Goal: Task Accomplishment & Management: Use online tool/utility

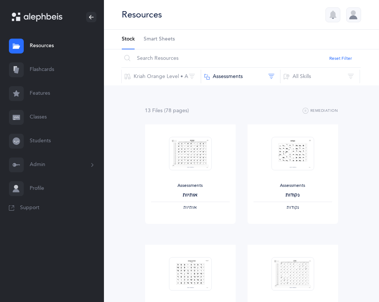
click at [42, 121] on link "Classes" at bounding box center [52, 117] width 104 height 24
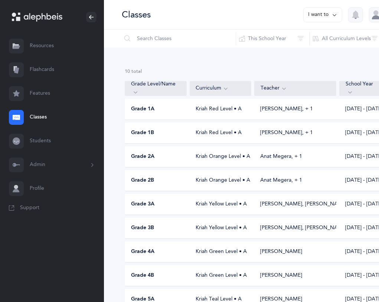
click at [151, 230] on span "Grade 3B" at bounding box center [142, 227] width 23 height 7
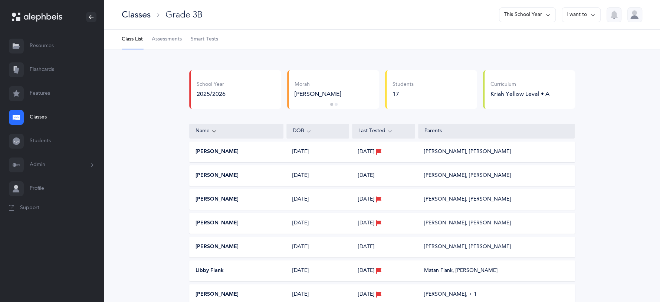
click at [175, 40] on span "Assessments" at bounding box center [167, 39] width 30 height 7
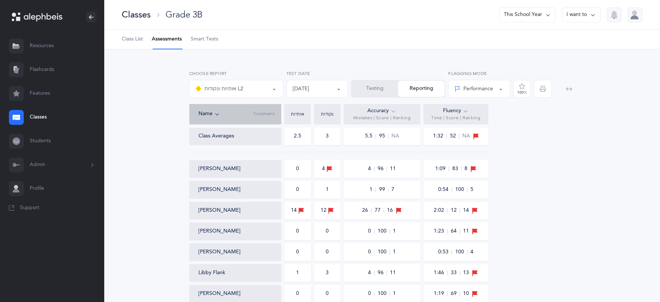
click at [378, 88] on button "Testing" at bounding box center [375, 88] width 46 height 16
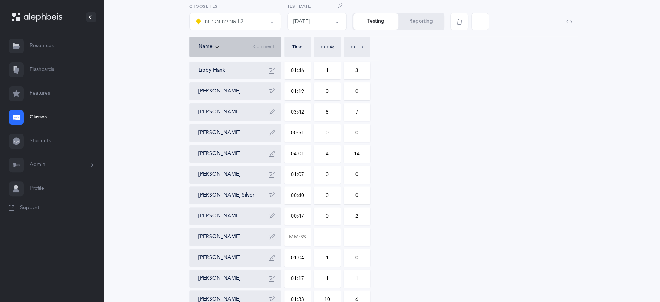
scroll to position [211, 0]
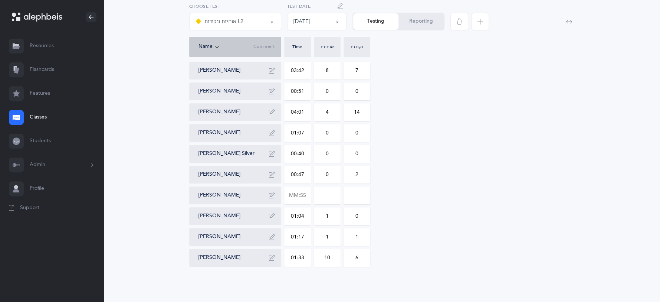
click at [273, 22] on button "אותיות ונקודות L2" at bounding box center [235, 22] width 92 height 18
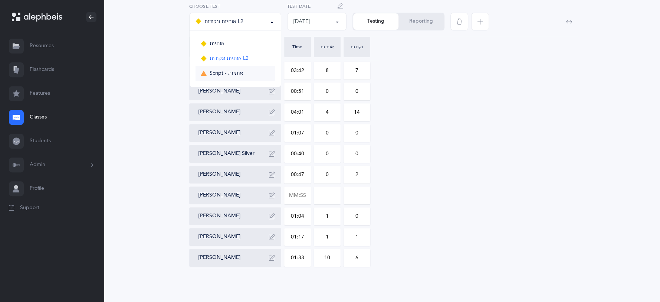
click at [241, 72] on span "Script - אותיות" at bounding box center [226, 73] width 33 height 7
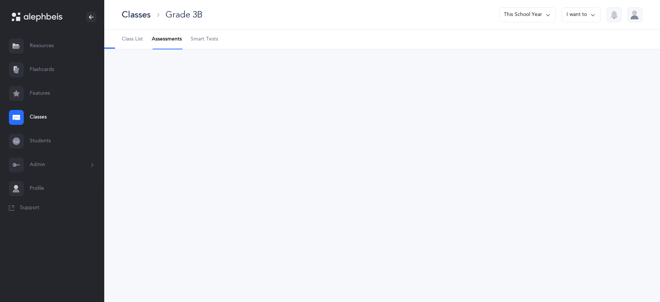
scroll to position [0, 0]
select select "36"
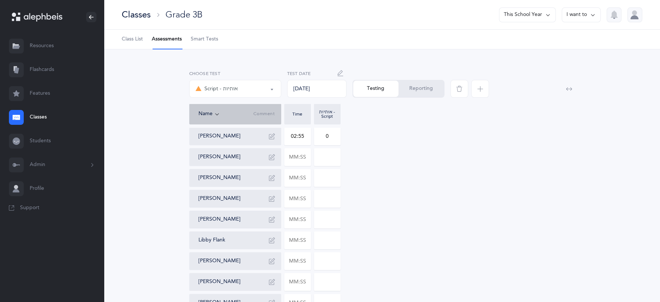
click at [310, 157] on div "[PERSON_NAME] 02:55 0 [PERSON_NAME] [PERSON_NAME] [PERSON_NAME] [PERSON_NAME] […" at bounding box center [382, 302] width 386 height 350
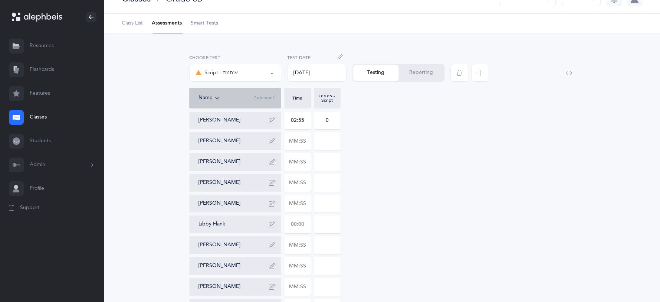
scroll to position [18, 0]
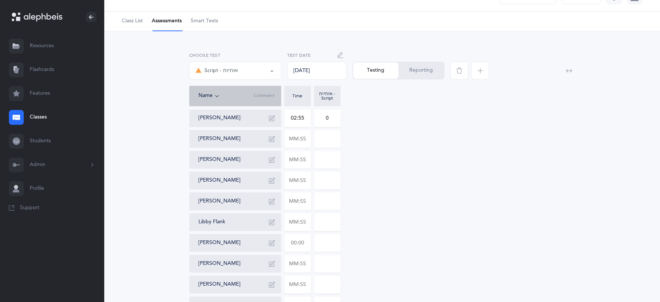
click at [303, 242] on input "text" at bounding box center [297, 242] width 26 height 17
type input "01:26"
type input "0"
click at [336, 243] on input "0" at bounding box center [327, 242] width 26 height 17
click at [303, 265] on input "text" at bounding box center [297, 263] width 26 height 17
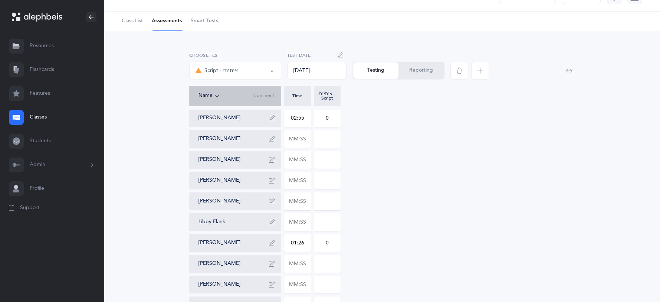
click at [271, 69] on button "Script - אותיות" at bounding box center [235, 71] width 92 height 18
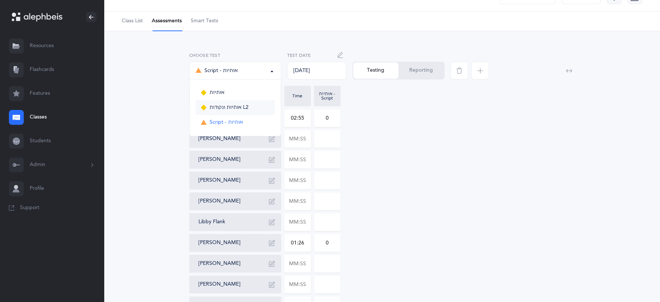
click at [258, 109] on link "אותיות ונקודות L2" at bounding box center [234, 107] width 79 height 15
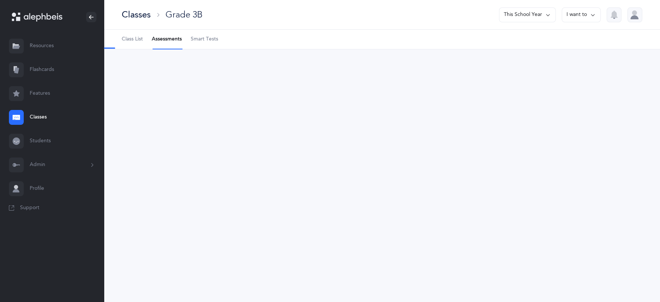
scroll to position [0, 0]
select select "9"
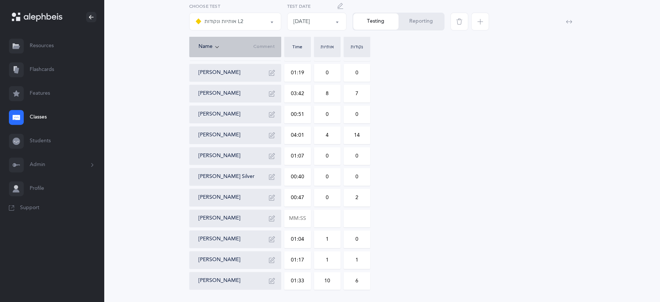
scroll to position [188, 0]
click at [269, 19] on button "אותיות ונקודות L2" at bounding box center [235, 22] width 92 height 18
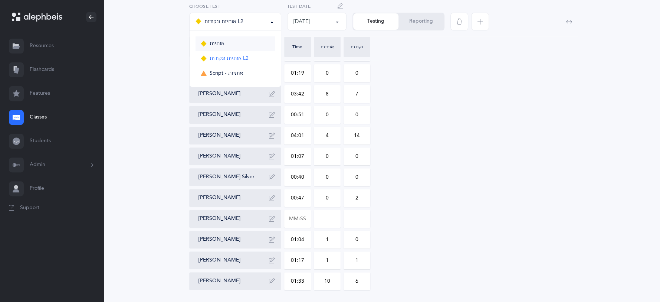
click at [238, 45] on link "אותיות" at bounding box center [234, 43] width 79 height 15
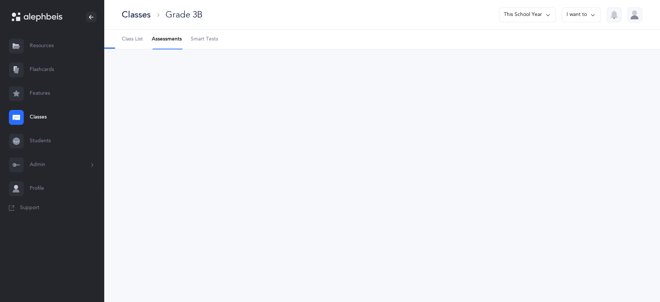
scroll to position [0, 0]
select select "2"
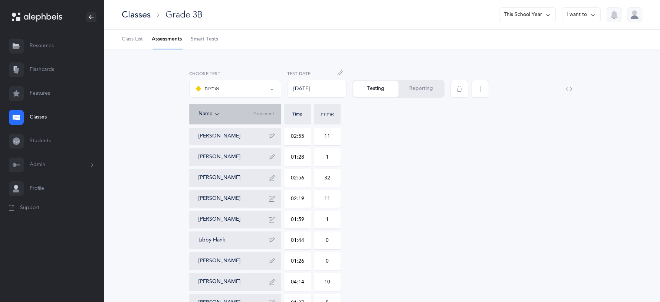
click at [378, 90] on span "button" at bounding box center [480, 89] width 18 height 18
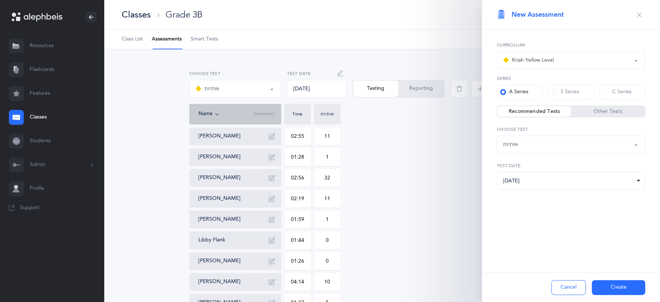
click at [378, 103] on div at bounding box center [496, 86] width 98 height 33
click at [378, 290] on button "Cancel" at bounding box center [568, 287] width 34 height 15
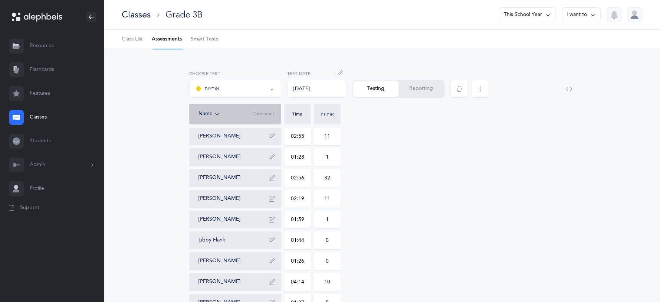
click at [378, 91] on icon "button" at bounding box center [459, 89] width 6 height 6
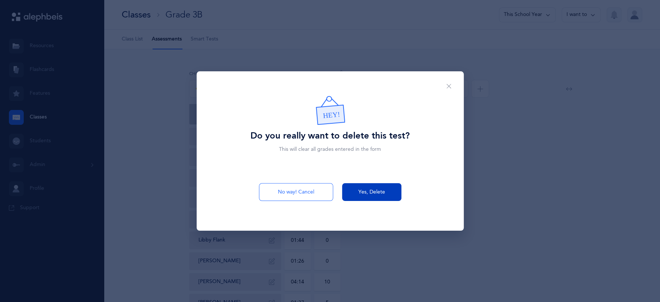
click at [371, 193] on span "Yes, Delete" at bounding box center [371, 192] width 27 height 8
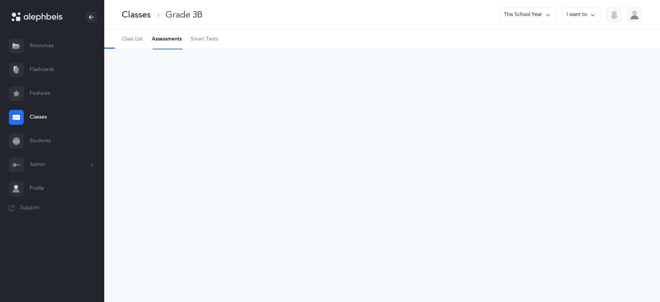
select select "9"
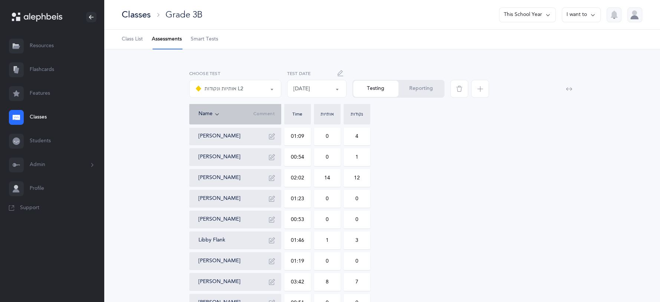
click at [265, 92] on div "אותיות ונקודות L2" at bounding box center [234, 88] width 79 height 13
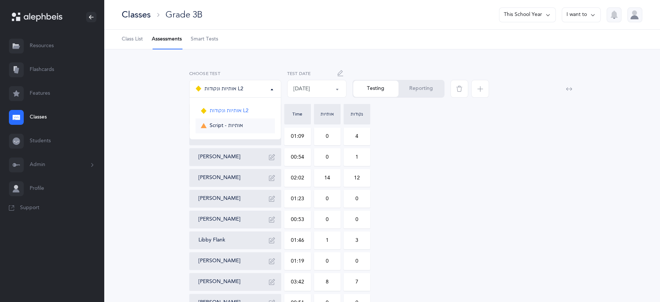
click at [224, 130] on link "Script - אותיות" at bounding box center [234, 125] width 79 height 15
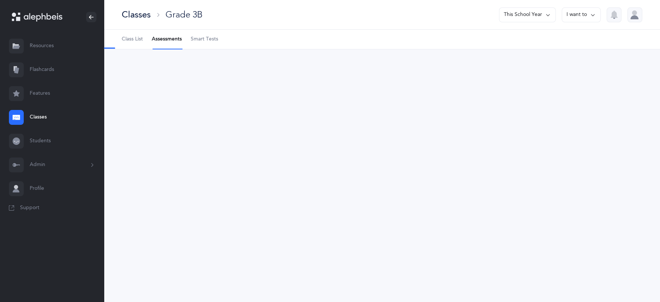
select select "36"
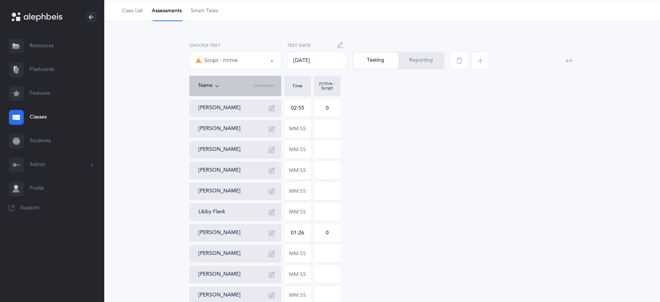
scroll to position [37, 0]
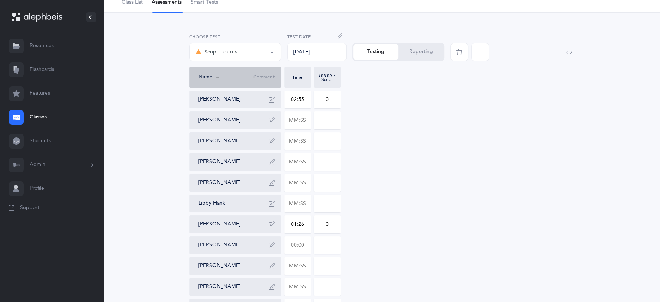
click at [306, 242] on input "text" at bounding box center [297, 244] width 26 height 17
type input "04:14"
click at [329, 243] on input "0" at bounding box center [327, 244] width 26 height 17
type input "010"
click at [302, 263] on input "text" at bounding box center [297, 265] width 26 height 17
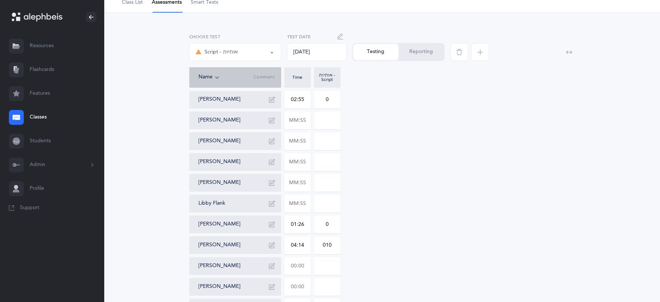
click at [296, 292] on input "text" at bounding box center [297, 286] width 26 height 17
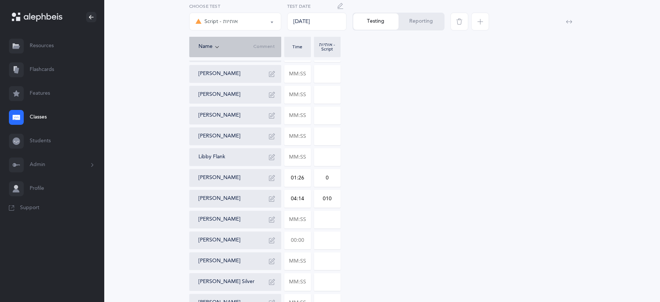
scroll to position [85, 0]
type input "06:07"
click at [339, 240] on input "0" at bounding box center [327, 238] width 26 height 17
type input "017"
click at [306, 263] on input "text" at bounding box center [297, 258] width 26 height 17
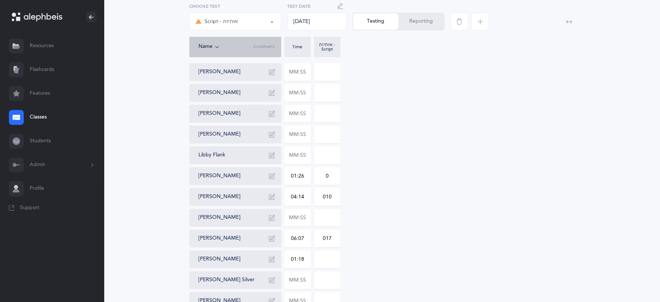
type input "01:18"
click at [337, 262] on input "0" at bounding box center [327, 258] width 26 height 17
type input "02"
click at [305, 279] on input "text" at bounding box center [297, 279] width 26 height 17
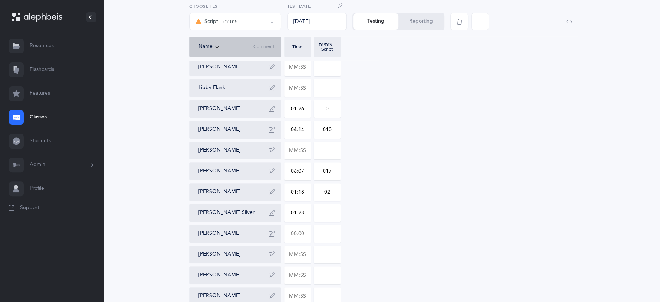
click at [306, 235] on input "text" at bounding box center [297, 233] width 26 height 17
type input "01:23"
type input "0"
type input "02:36"
click at [336, 233] on input "0" at bounding box center [327, 233] width 26 height 17
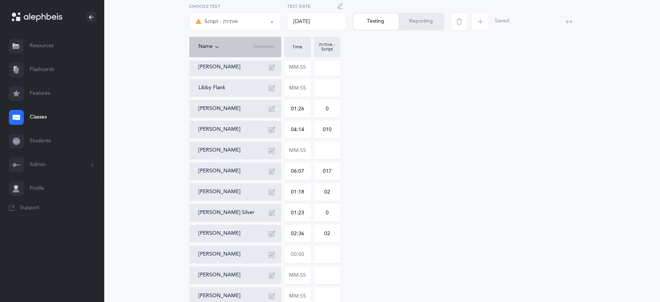
type input "02"
click at [305, 251] on input "text" at bounding box center [297, 254] width 26 height 17
click at [306, 282] on input "text" at bounding box center [297, 274] width 26 height 17
type input "01:20"
click at [337, 274] on input "0" at bounding box center [327, 274] width 26 height 17
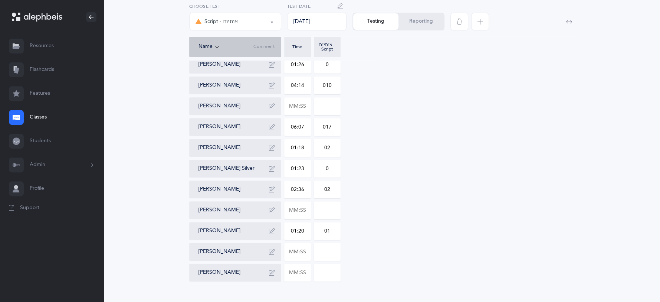
scroll to position [197, 0]
type input "01"
click at [307, 252] on input "text" at bounding box center [297, 250] width 26 height 17
type input "01:13"
click at [332, 249] on input "0" at bounding box center [327, 250] width 26 height 17
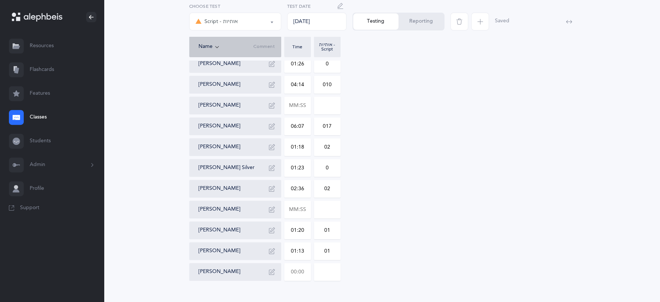
type input "01"
click at [303, 272] on input "text" at bounding box center [297, 271] width 26 height 17
type input "02:49"
click at [335, 268] on input "0" at bounding box center [327, 271] width 26 height 17
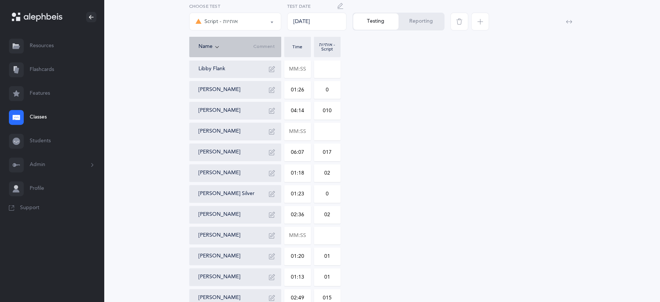
scroll to position [165, 0]
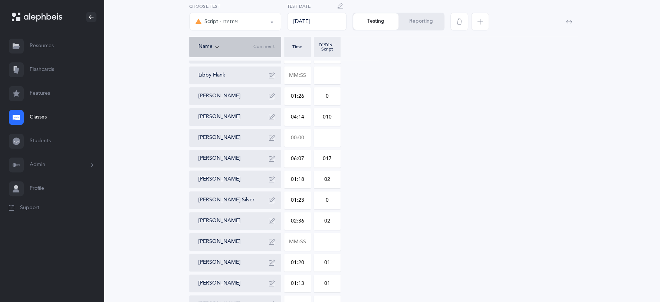
type input "015"
click at [303, 135] on input "text" at bounding box center [297, 137] width 26 height 17
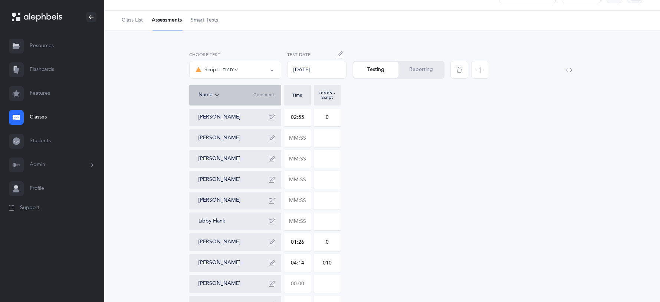
scroll to position [0, 0]
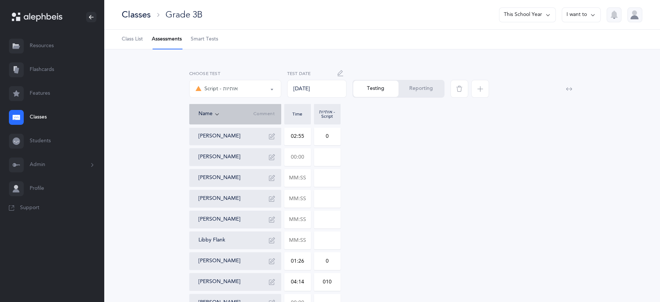
click at [301, 158] on input "text" at bounding box center [297, 156] width 26 height 17
type input "01:28"
click at [332, 164] on input "0" at bounding box center [327, 156] width 26 height 17
type input "01"
click at [309, 181] on input "text" at bounding box center [297, 177] width 26 height 17
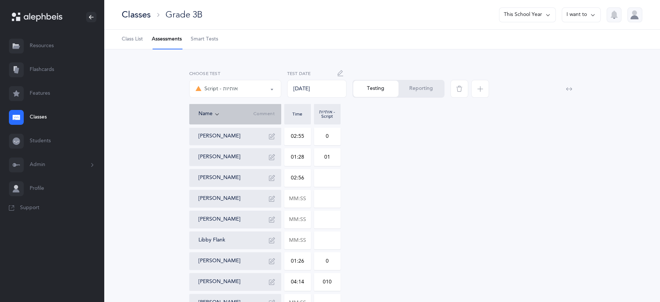
type input "02:56"
click at [339, 179] on input "0" at bounding box center [327, 177] width 26 height 17
type input "031"
click at [300, 195] on input "text" at bounding box center [297, 198] width 26 height 17
type input "02:19"
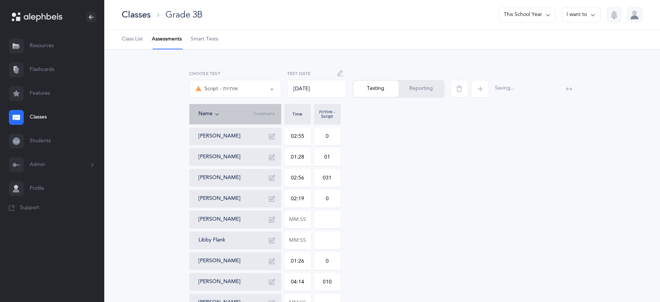
click at [335, 199] on input "0" at bounding box center [327, 198] width 26 height 17
type input "011"
click at [306, 214] on input "text" at bounding box center [297, 219] width 26 height 17
type input "01:59"
click at [329, 222] on input "0" at bounding box center [327, 219] width 26 height 17
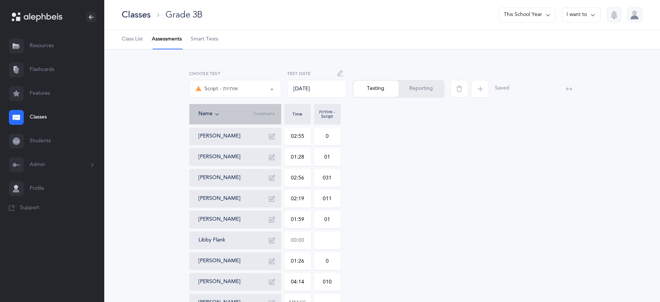
type input "01"
click at [306, 237] on input "text" at bounding box center [297, 239] width 26 height 17
click at [331, 235] on input at bounding box center [327, 239] width 26 height 17
type input "01:44"
type input "0"
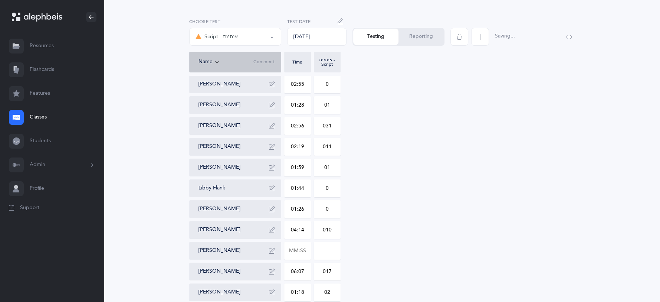
scroll to position [55, 0]
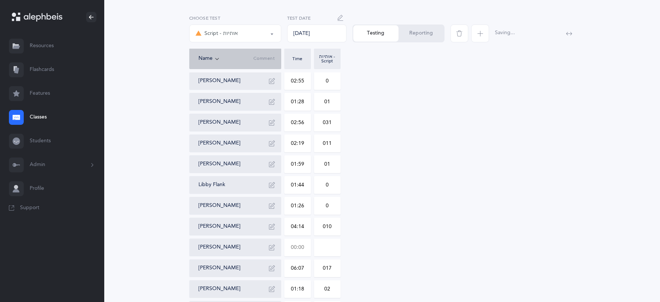
click at [306, 244] on input "text" at bounding box center [297, 246] width 26 height 17
click at [333, 248] on input at bounding box center [327, 246] width 26 height 17
type input "01:37"
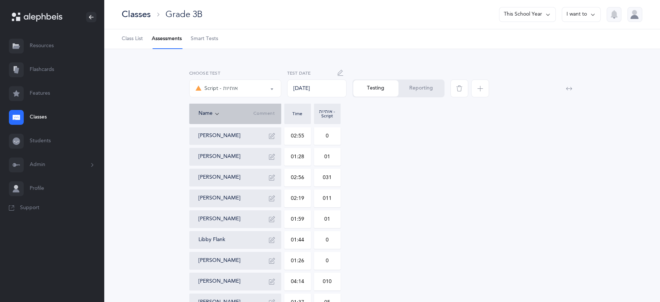
scroll to position [0, 0]
type input "05"
click at [274, 86] on div "Script - אותיות" at bounding box center [234, 88] width 79 height 13
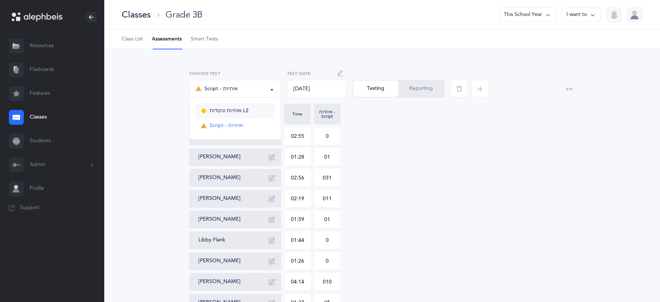
click at [261, 106] on link "אותיות ונקודות L2" at bounding box center [234, 110] width 79 height 15
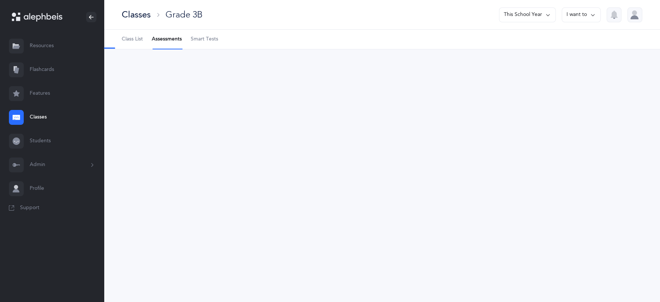
select select "9"
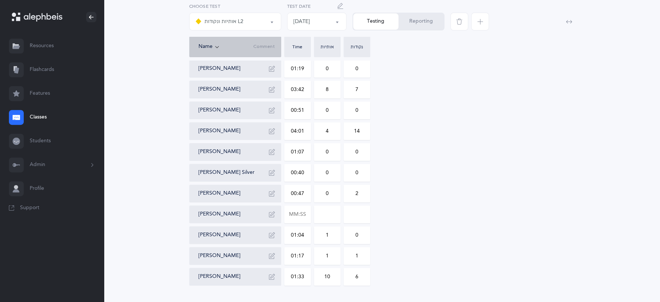
scroll to position [126, 0]
